Goal: Information Seeking & Learning: Learn about a topic

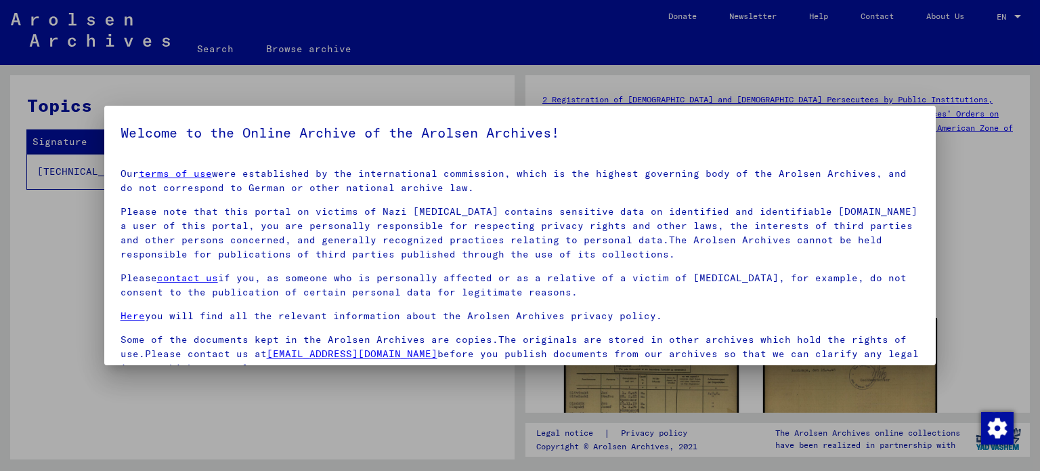
scroll to position [3, 0]
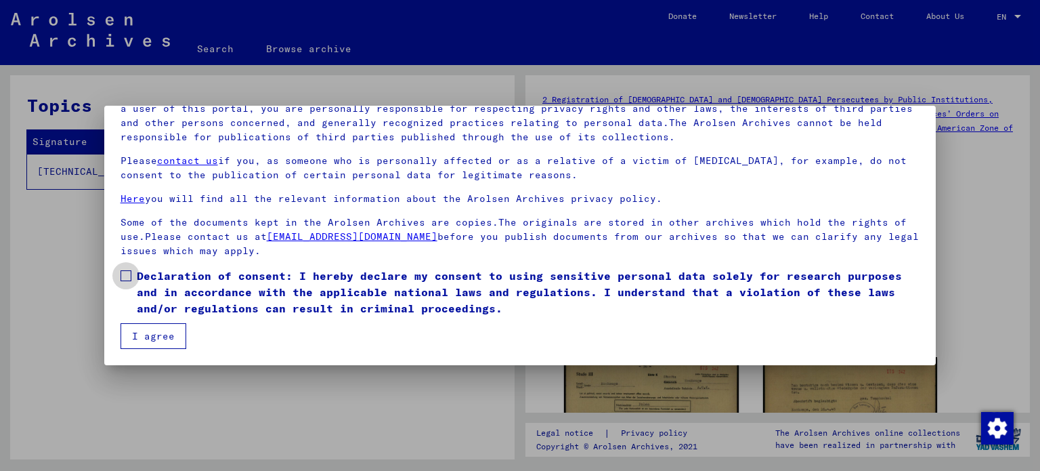
click at [126, 279] on span at bounding box center [126, 275] width 11 height 11
click at [143, 336] on button "I agree" at bounding box center [154, 336] width 66 height 26
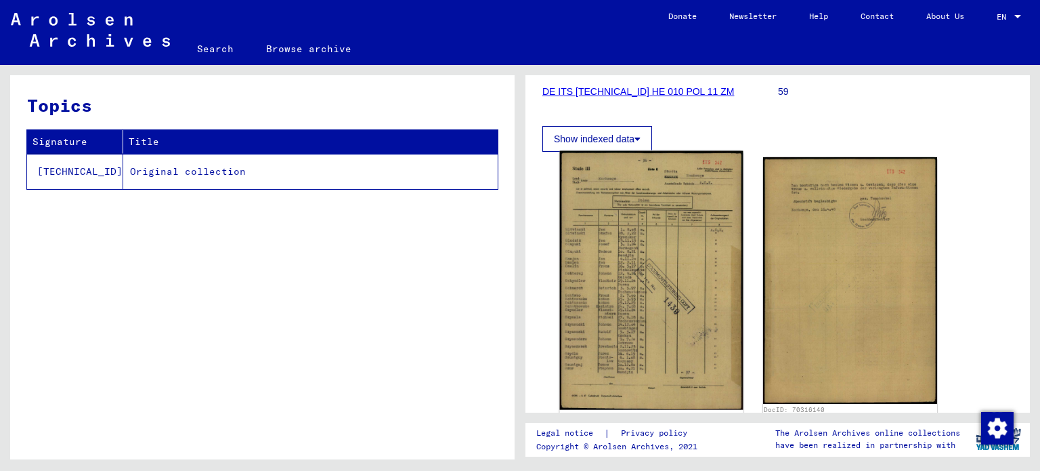
scroll to position [271, 0]
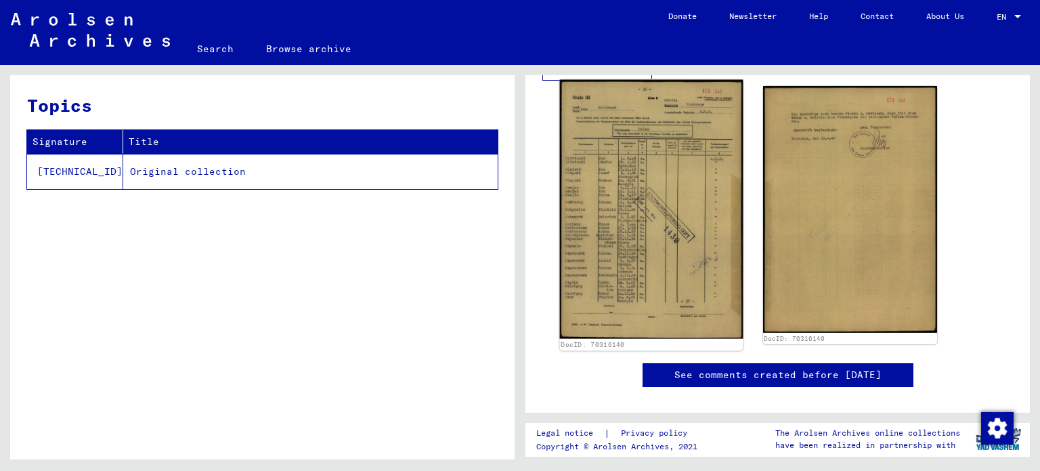
click at [646, 232] on img at bounding box center [651, 209] width 183 height 259
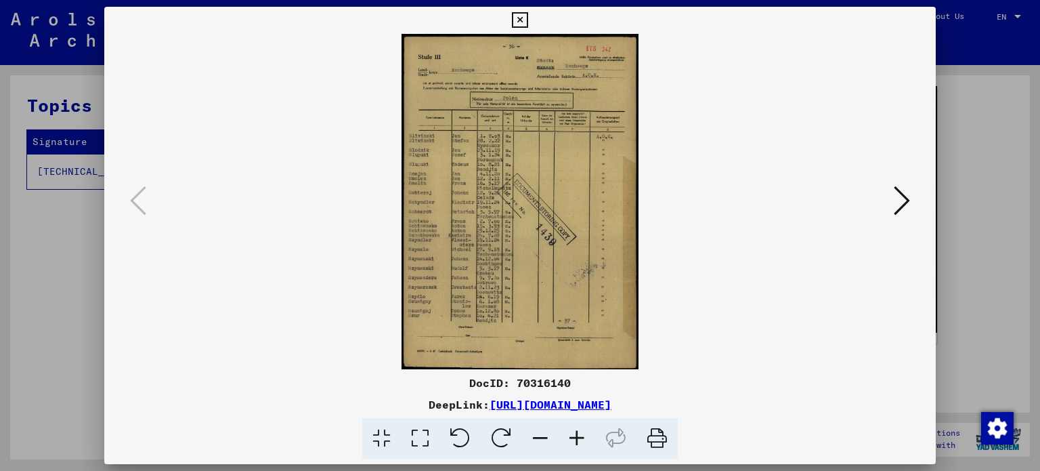
click at [574, 439] on icon at bounding box center [577, 438] width 37 height 41
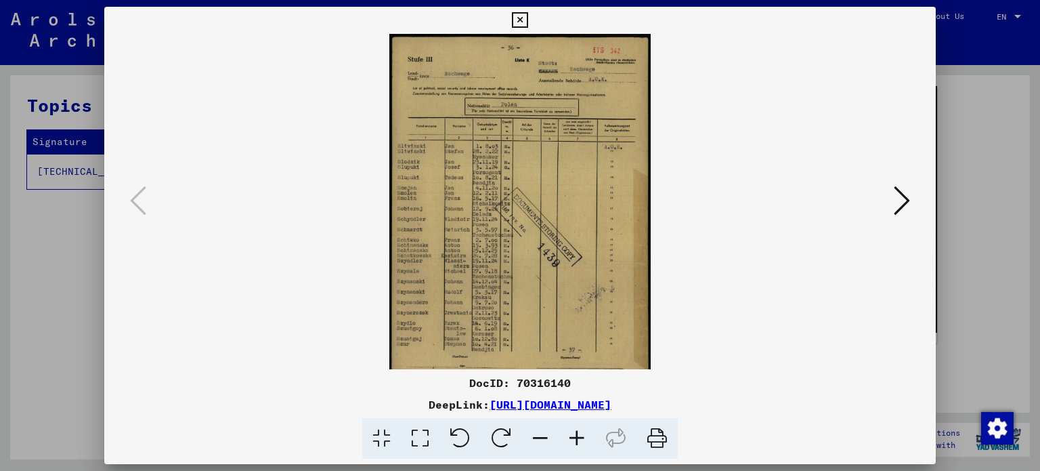
click at [574, 439] on icon at bounding box center [577, 438] width 37 height 41
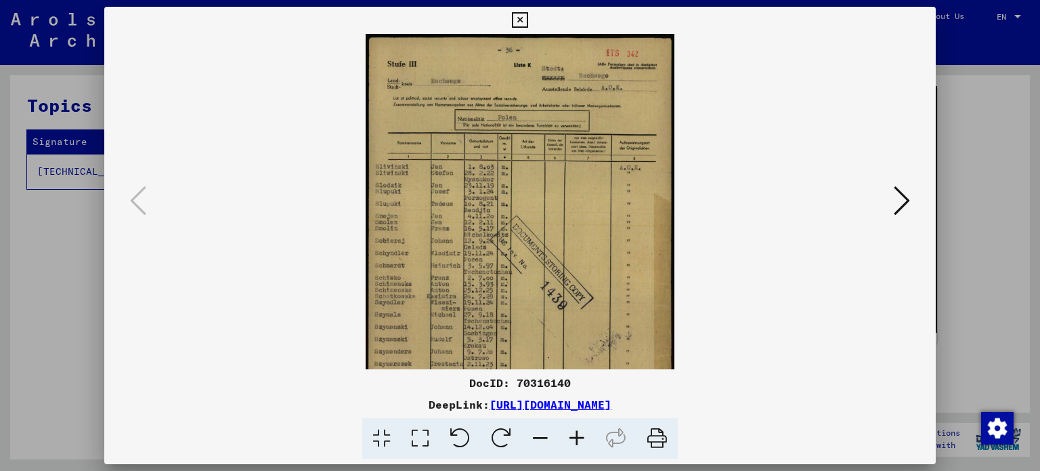
click at [574, 439] on icon at bounding box center [577, 438] width 37 height 41
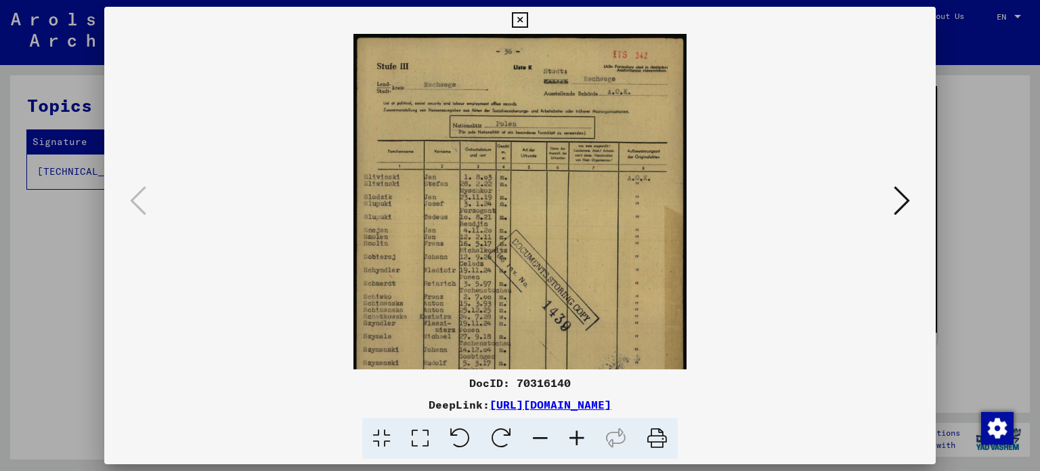
click at [575, 439] on icon at bounding box center [577, 438] width 37 height 41
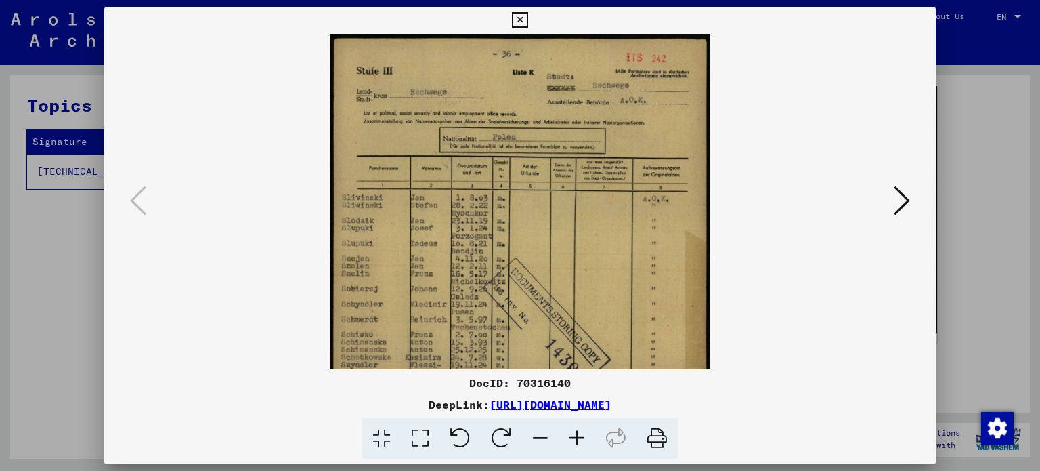
click at [575, 439] on icon at bounding box center [577, 438] width 37 height 41
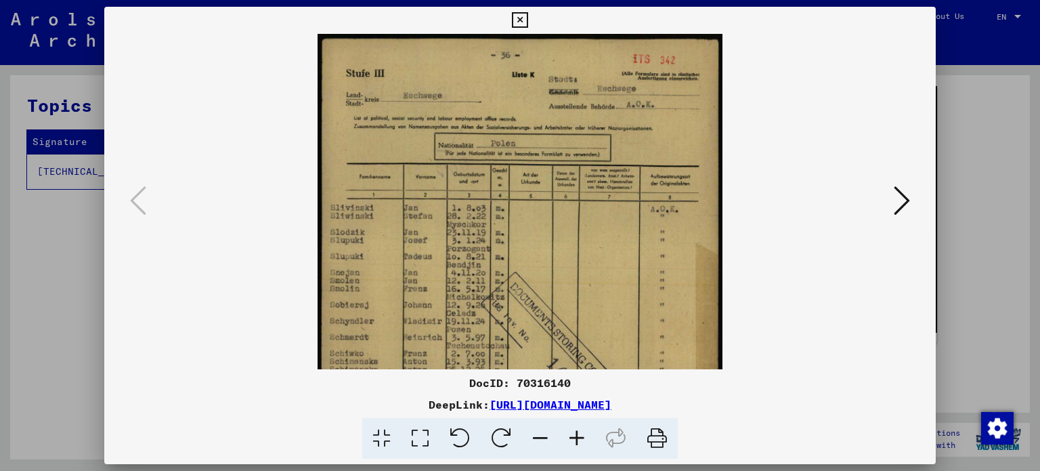
click at [575, 439] on icon at bounding box center [577, 438] width 37 height 41
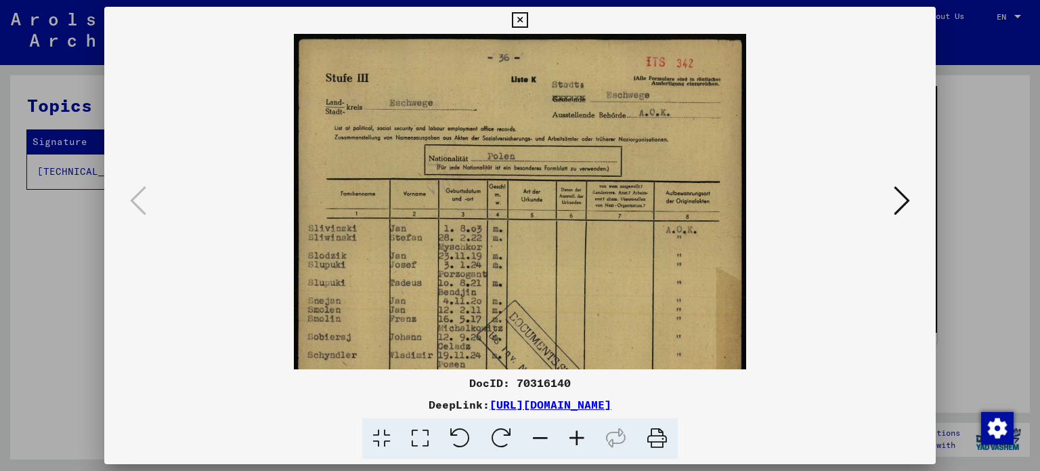
click at [575, 439] on icon at bounding box center [577, 438] width 37 height 41
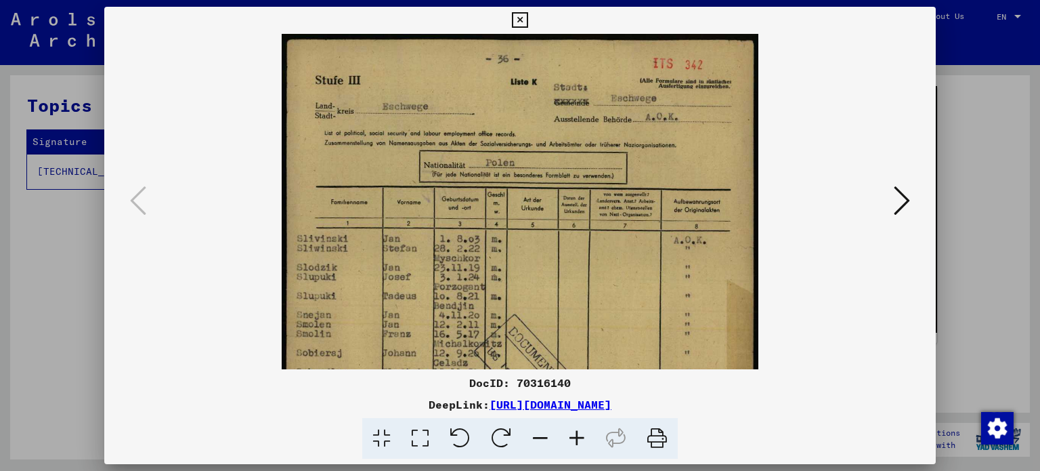
click at [575, 439] on icon at bounding box center [577, 438] width 37 height 41
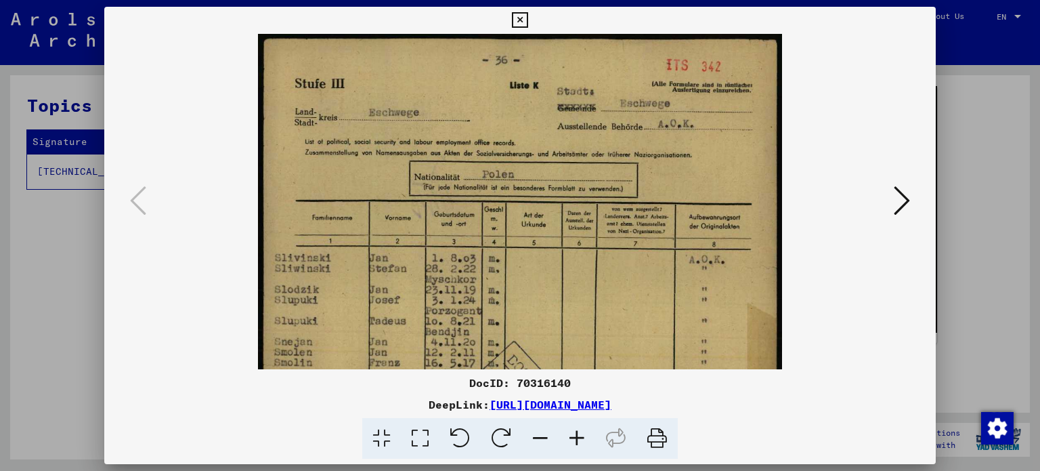
scroll to position [0, 0]
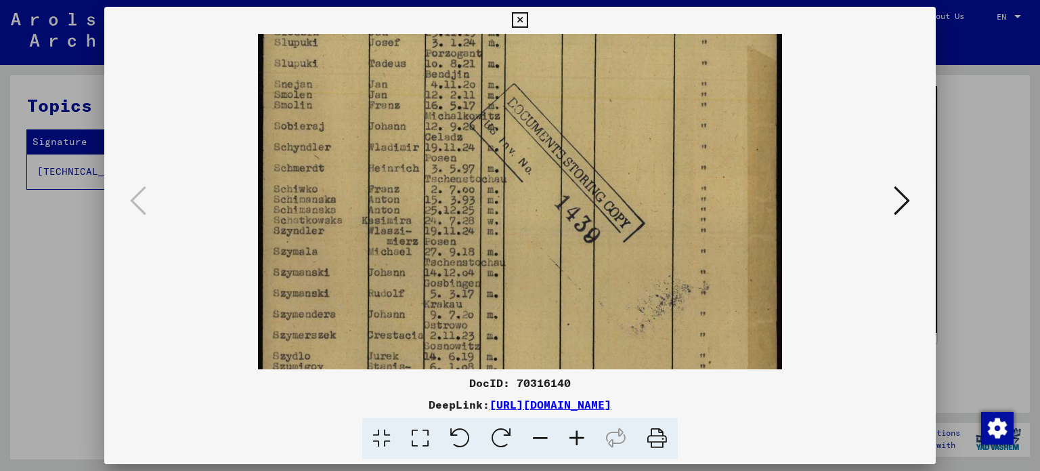
drag, startPoint x: 487, startPoint y: 283, endPoint x: 480, endPoint y: 26, distance: 257.3
click at [480, 26] on div "DocID: 70316140 DeepLink: [URL][DOMAIN_NAME]" at bounding box center [520, 233] width 832 height 452
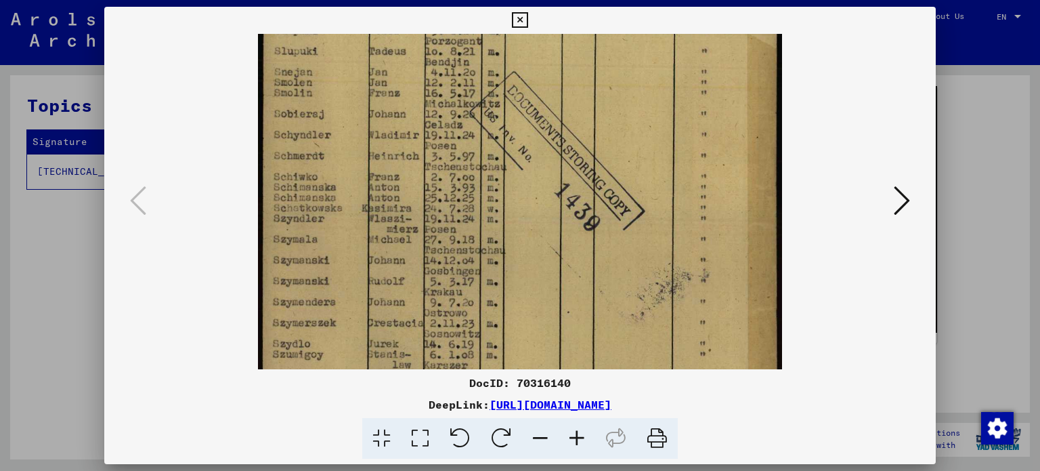
scroll to position [406, 0]
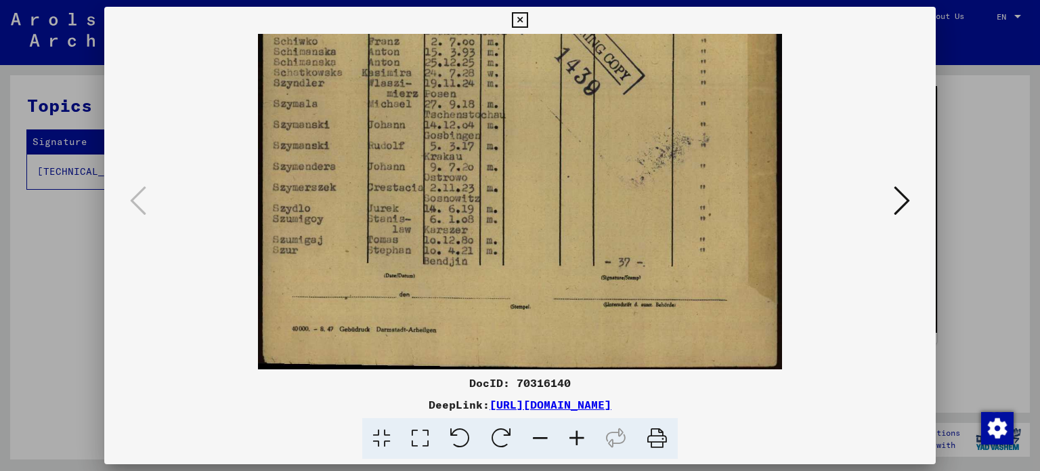
drag, startPoint x: 496, startPoint y: 294, endPoint x: 508, endPoint y: 58, distance: 237.2
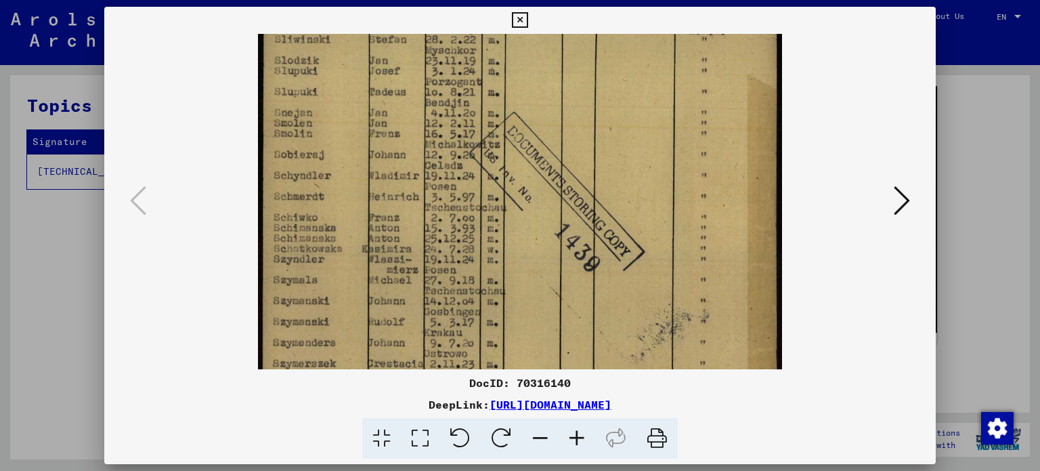
drag, startPoint x: 512, startPoint y: 138, endPoint x: 510, endPoint y: 318, distance: 179.4
click at [510, 318] on img at bounding box center [520, 174] width 524 height 741
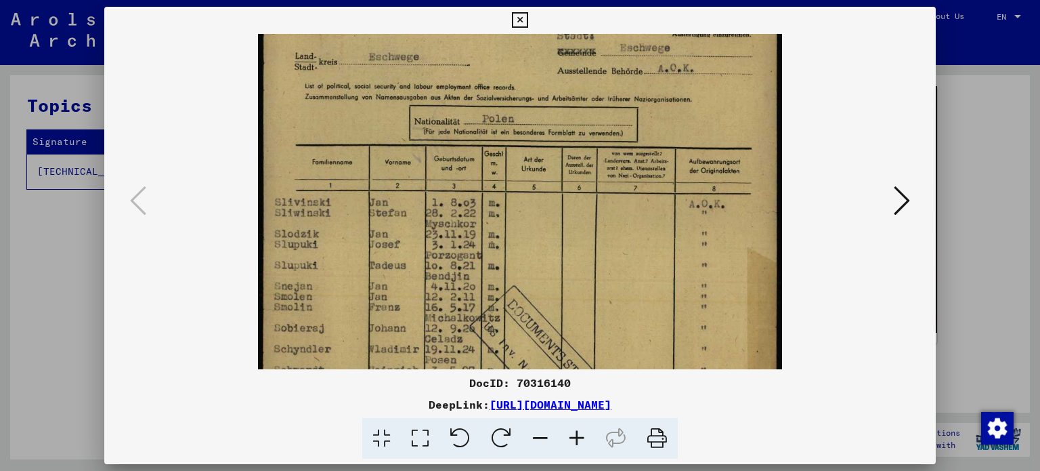
drag, startPoint x: 522, startPoint y: 147, endPoint x: 520, endPoint y: 289, distance: 142.2
click at [520, 297] on img at bounding box center [520, 347] width 524 height 741
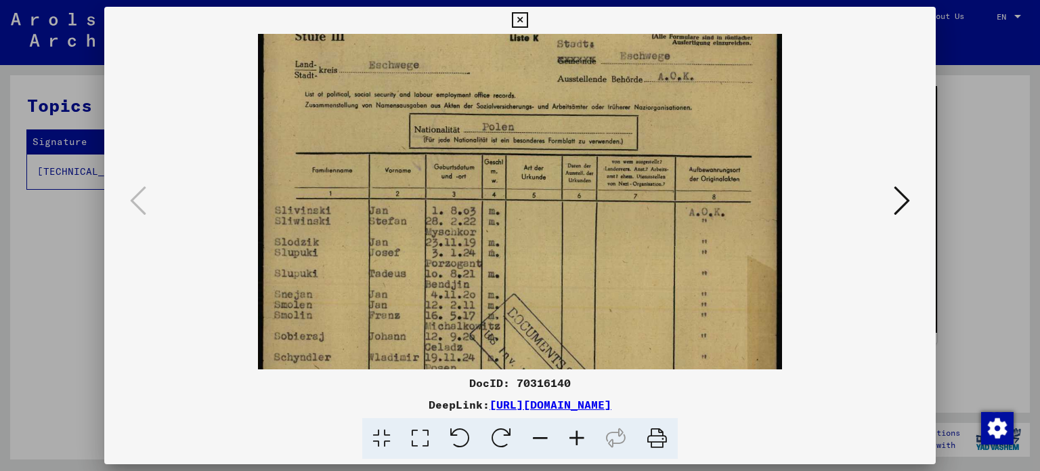
scroll to position [43, 0]
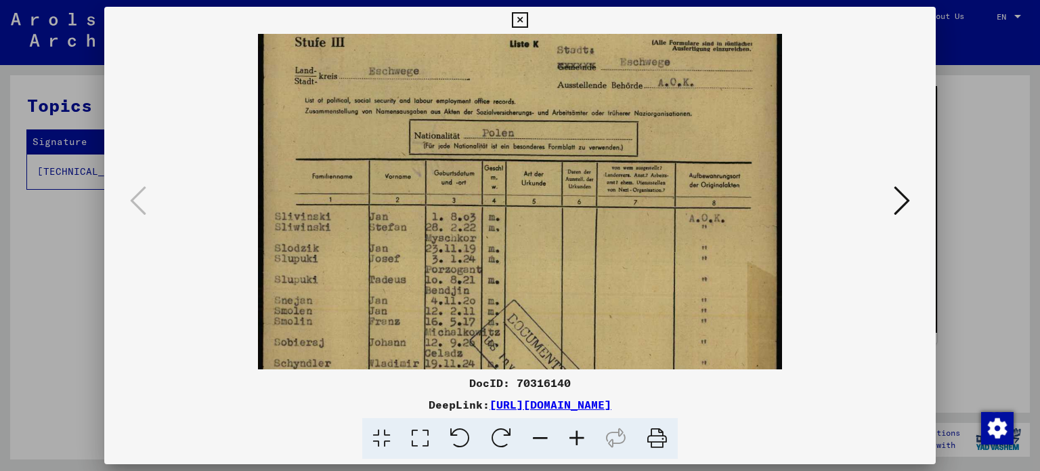
drag, startPoint x: 514, startPoint y: 140, endPoint x: 514, endPoint y: 156, distance: 15.6
click at [514, 156] on img at bounding box center [520, 361] width 524 height 741
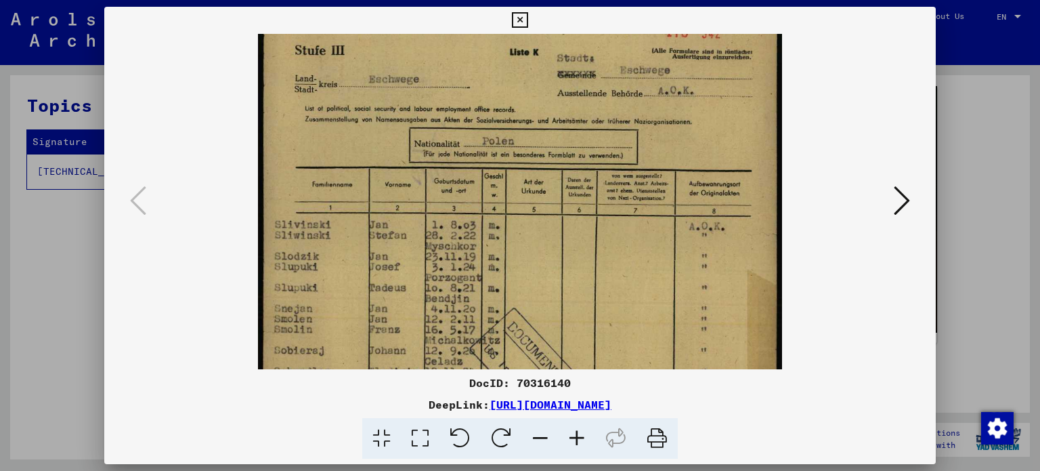
scroll to position [39, 0]
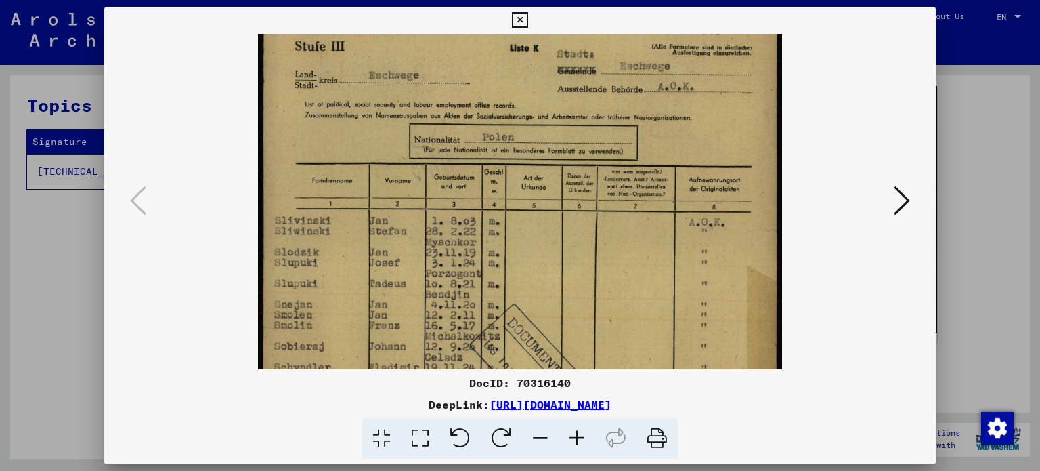
click at [531, 104] on img at bounding box center [520, 365] width 524 height 741
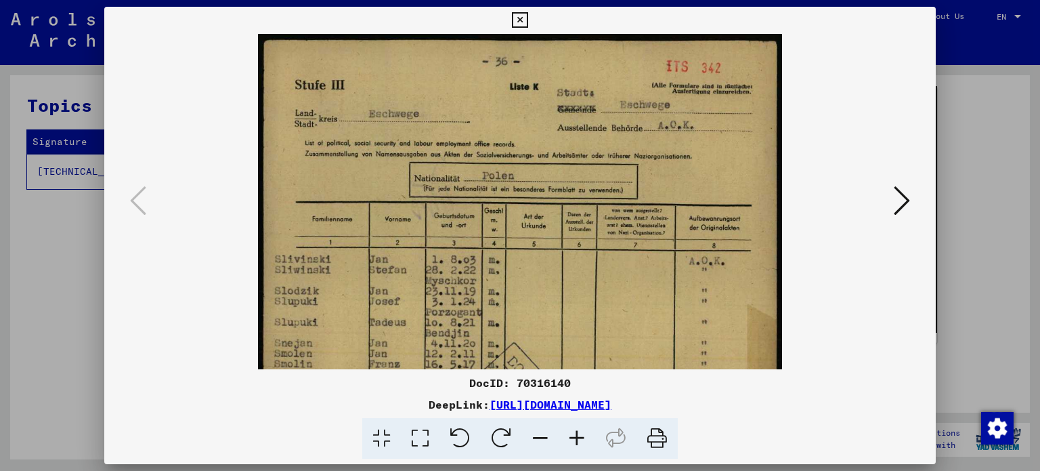
drag, startPoint x: 504, startPoint y: 200, endPoint x: 508, endPoint y: 254, distance: 53.6
click at [508, 254] on img at bounding box center [520, 404] width 524 height 741
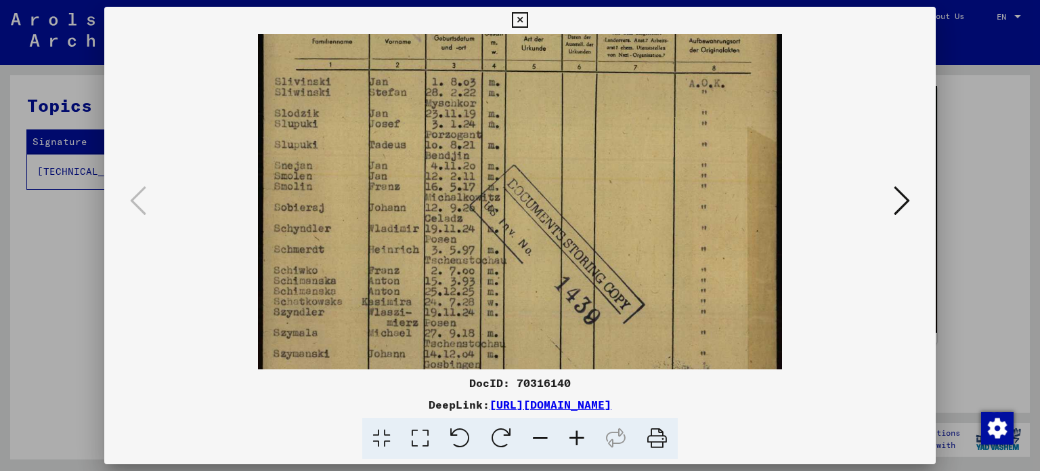
drag, startPoint x: 502, startPoint y: 303, endPoint x: 516, endPoint y: 125, distance: 177.9
click at [516, 125] on img at bounding box center [520, 226] width 524 height 741
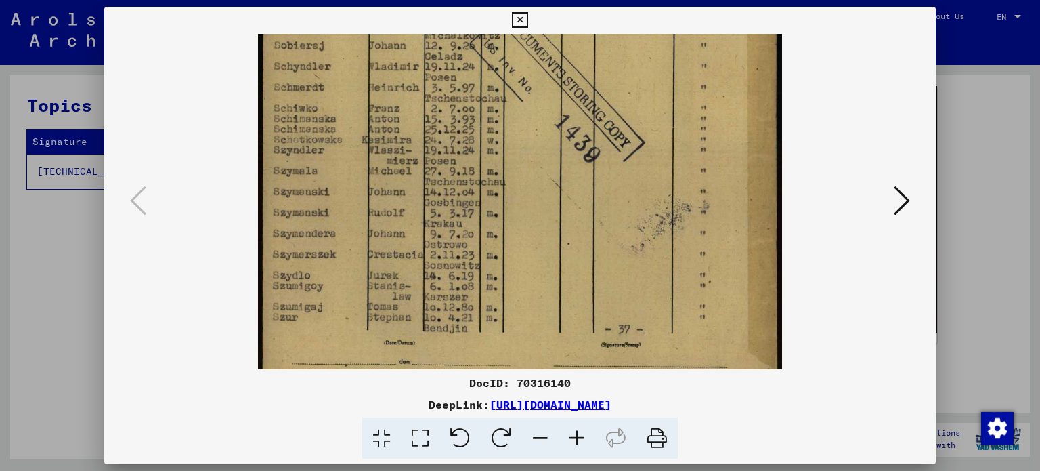
drag, startPoint x: 502, startPoint y: 299, endPoint x: 504, endPoint y: 129, distance: 169.9
click at [504, 137] on img at bounding box center [520, 65] width 524 height 741
click at [520, 20] on icon at bounding box center [520, 20] width 16 height 16
